Goal: Task Accomplishment & Management: Use online tool/utility

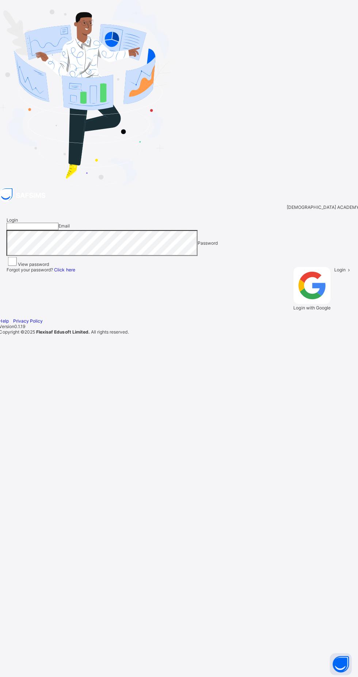
click at [59, 231] on input "email" at bounding box center [33, 226] width 52 height 7
type input "**********"
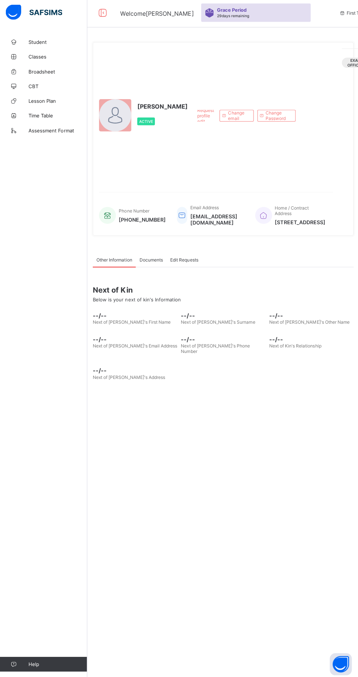
click at [40, 89] on span "CBT" at bounding box center [58, 88] width 59 height 6
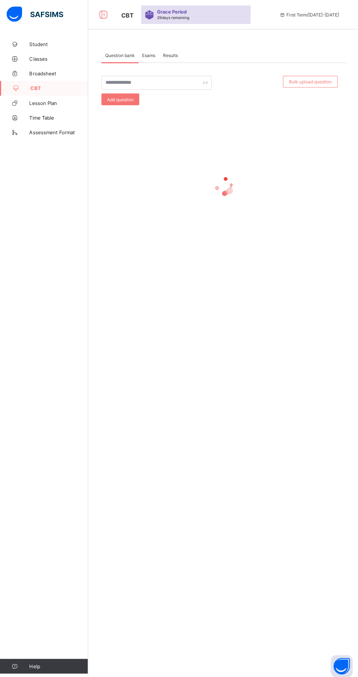
click at [147, 55] on span "Exams" at bounding box center [148, 54] width 13 height 5
click at [121, 55] on span "Question bank" at bounding box center [120, 54] width 30 height 5
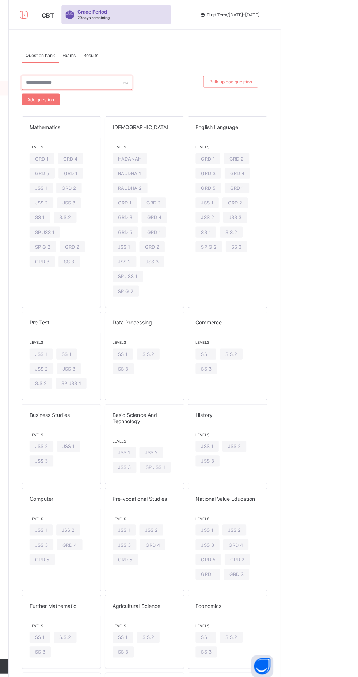
click at [201, 84] on input "text" at bounding box center [156, 82] width 110 height 14
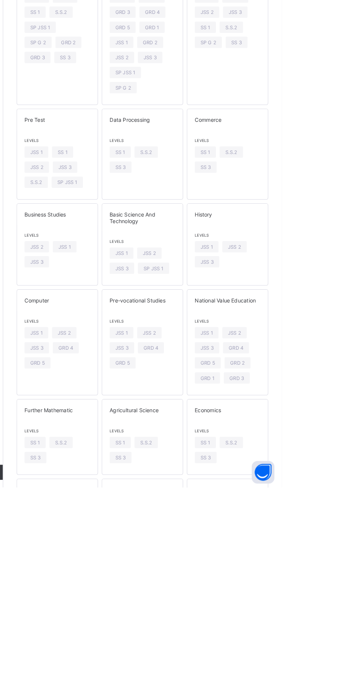
click at [204, 364] on span "SS 3" at bounding box center [202, 366] width 10 height 5
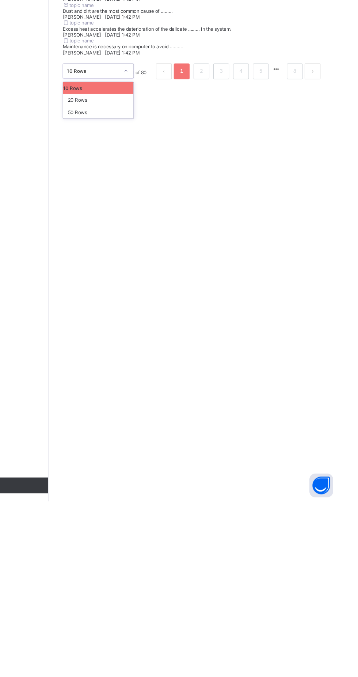
click at [121, 312] on div "20 Rows" at bounding box center [133, 306] width 65 height 11
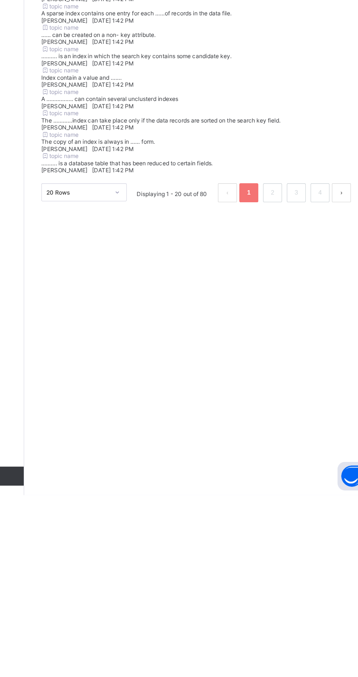
scroll to position [422, 0]
